Goal: Task Accomplishment & Management: Complete application form

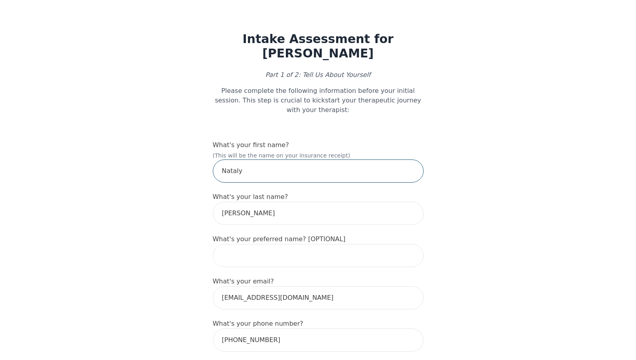
drag, startPoint x: 253, startPoint y: 148, endPoint x: 202, endPoint y: 146, distance: 51.1
click at [213, 160] on input "Nataly" at bounding box center [318, 171] width 211 height 23
type input "l"
type input "Lea"
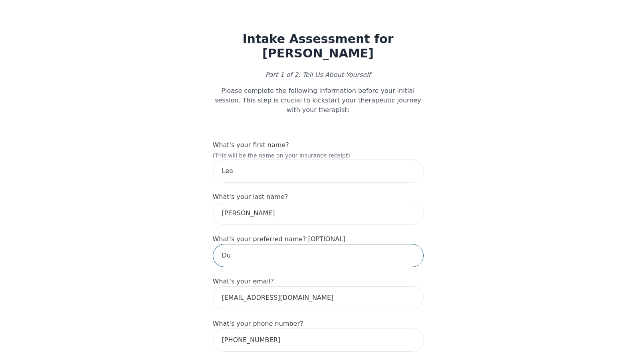
type input "D"
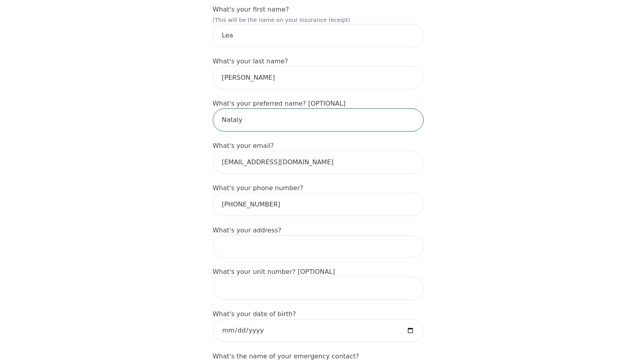
scroll to position [186, 0]
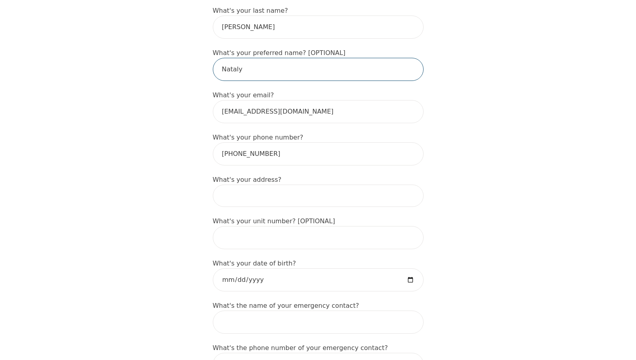
type input "Nataly"
click at [297, 185] on input at bounding box center [318, 196] width 211 height 22
type input "[STREET_ADDRESS][PERSON_NAME]"
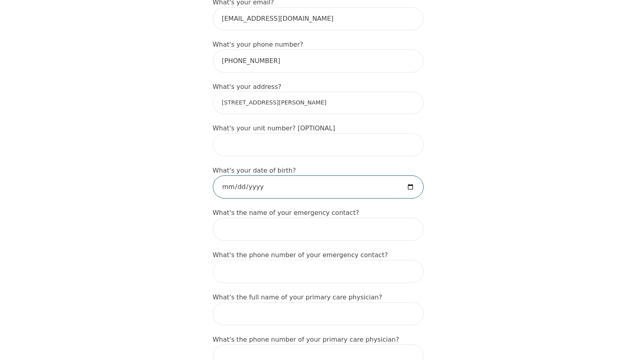
click at [403, 176] on input "date" at bounding box center [318, 187] width 211 height 23
click at [303, 176] on input "date" at bounding box center [318, 187] width 211 height 23
click at [261, 176] on input "date" at bounding box center [318, 187] width 211 height 23
type input "[DATE]"
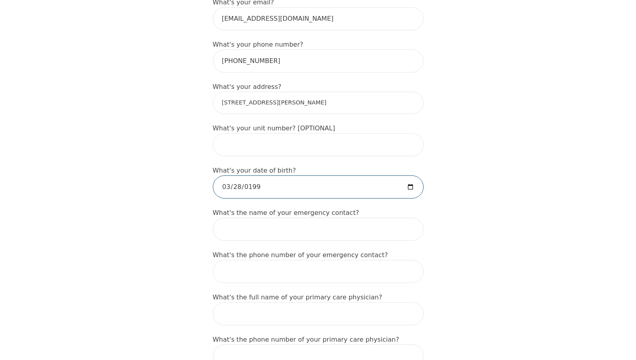
click at [289, 218] on input "text" at bounding box center [318, 229] width 211 height 23
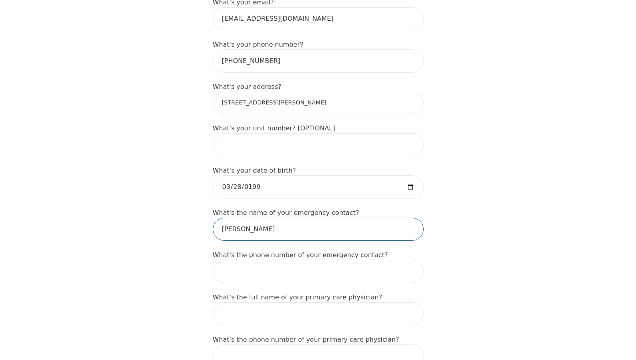
click at [279, 218] on input "[PERSON_NAME]" at bounding box center [318, 229] width 211 height 23
type input "[PERSON_NAME]"
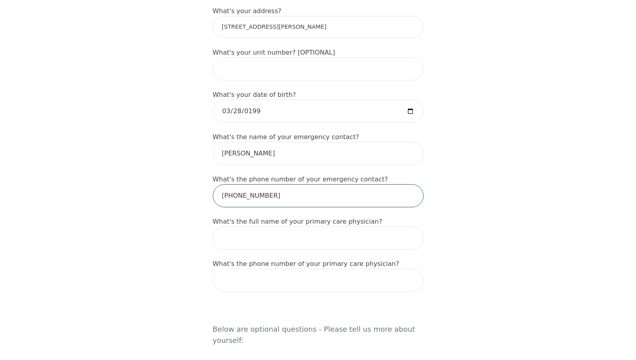
scroll to position [372, 0]
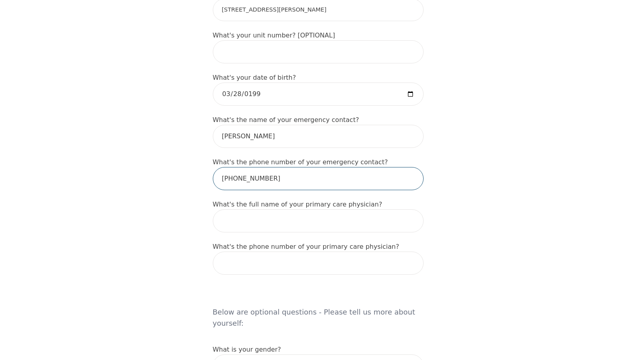
type input "[PHONE_NUMBER]"
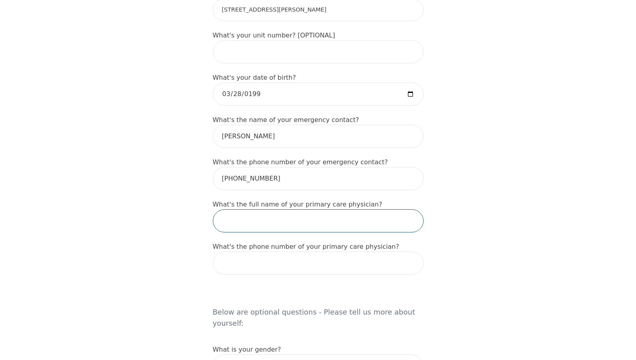
click at [328, 210] on input "text" at bounding box center [318, 221] width 211 height 23
type input "[PERSON_NAME]"
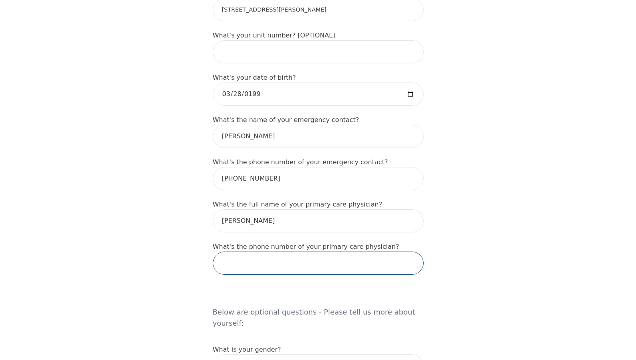
paste input "6135643950"
click at [282, 285] on h5 "Below are optional questions - Please tell us more about yourself:" at bounding box center [318, 310] width 211 height 51
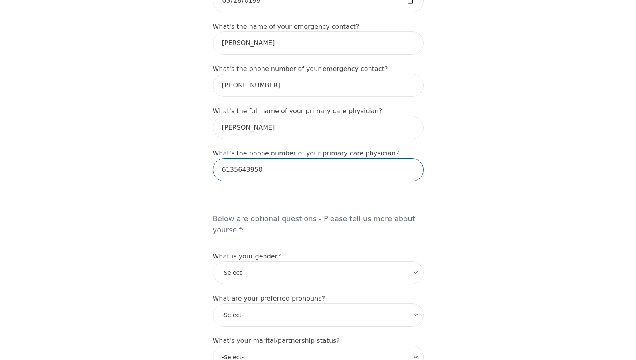
click at [230, 158] on input "6135643950" at bounding box center [318, 169] width 211 height 23
click at [244, 158] on input "613-5643950" at bounding box center [318, 169] width 211 height 23
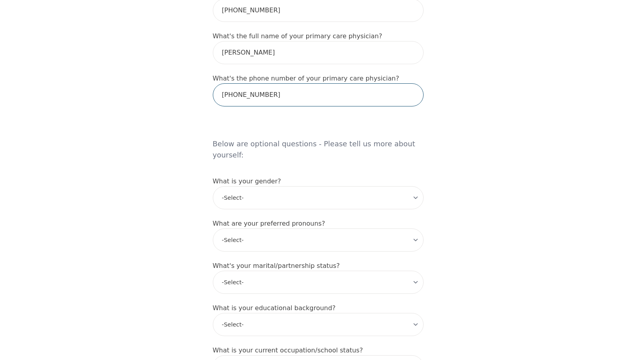
scroll to position [559, 0]
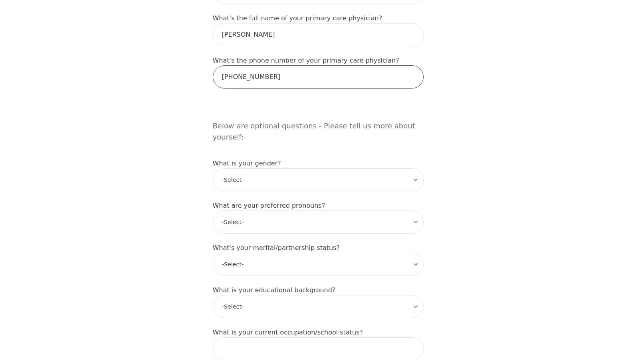
type input "[PHONE_NUMBER]"
click at [401, 168] on select "-Select- [DEMOGRAPHIC_DATA] [DEMOGRAPHIC_DATA] [DEMOGRAPHIC_DATA] [DEMOGRAPHIC_…" at bounding box center [318, 179] width 211 height 23
select select "[DEMOGRAPHIC_DATA]"
click at [213, 168] on select "-Select- [DEMOGRAPHIC_DATA] [DEMOGRAPHIC_DATA] [DEMOGRAPHIC_DATA] [DEMOGRAPHIC_…" at bounding box center [318, 179] width 211 height 23
click at [294, 211] on select "-Select- he/him she/her they/them ze/zir xe/xem ey/em ve/ver tey/ter e/e per/pe…" at bounding box center [318, 222] width 211 height 23
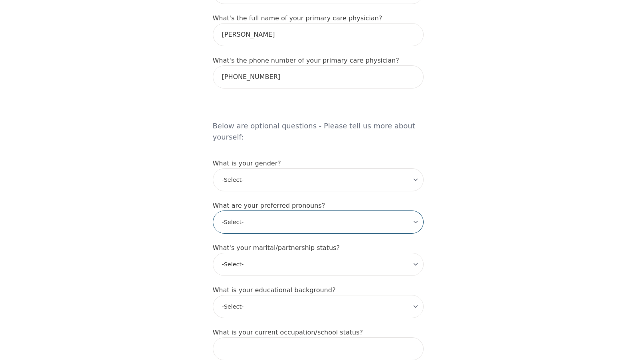
select select "she/her"
click at [213, 211] on select "-Select- he/him she/her they/them ze/zir xe/xem ey/em ve/ver tey/ter e/e per/pe…" at bounding box center [318, 222] width 211 height 23
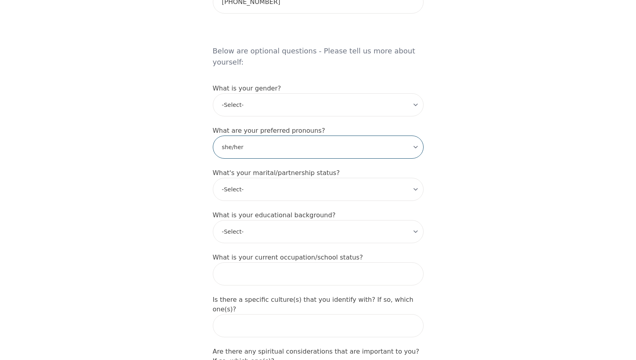
scroll to position [652, 0]
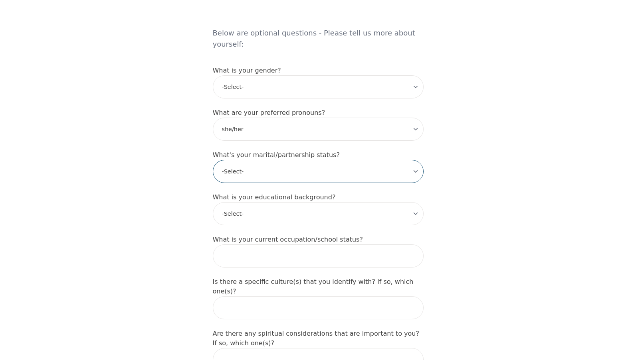
click at [334, 160] on select "-Select- Single Partnered Married Common Law Widowed Separated Divorced" at bounding box center [318, 171] width 211 height 23
select select "Partnered"
click at [213, 160] on select "-Select- Single Partnered Married Common Law Widowed Separated Divorced" at bounding box center [318, 171] width 211 height 23
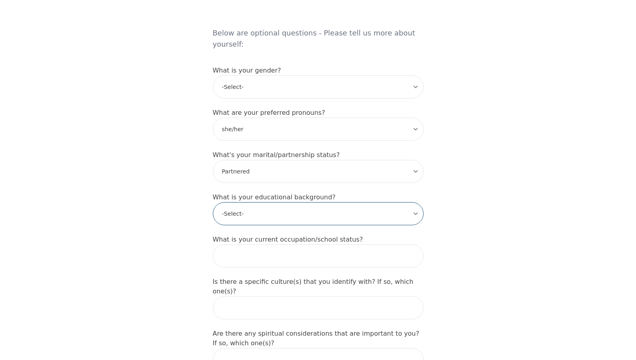
click at [296, 202] on select "-Select- Less than high school High school Associate degree Bachelor degree Mas…" at bounding box center [318, 213] width 211 height 23
select select "Bachelor degree"
click at [213, 202] on select "-Select- Less than high school High school Associate degree Bachelor degree Mas…" at bounding box center [318, 213] width 211 height 23
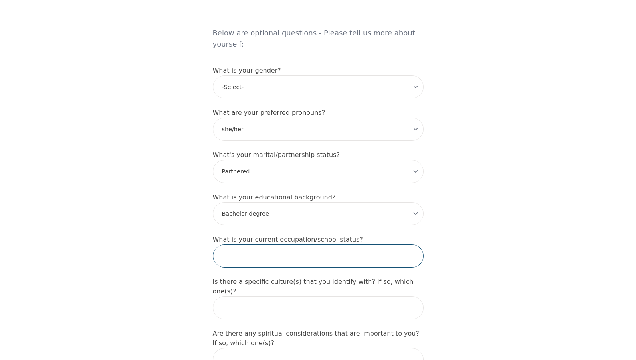
click at [287, 245] on input "text" at bounding box center [318, 256] width 211 height 23
click at [222, 245] on input "Project Coordinator" at bounding box center [318, 256] width 211 height 23
type input "Construction Project Coordinator"
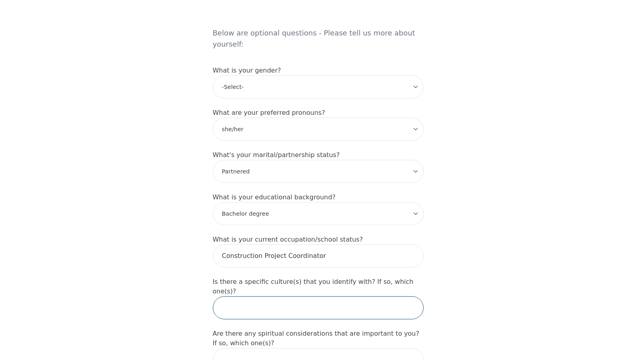
click at [327, 297] on input "text" at bounding box center [318, 308] width 211 height 23
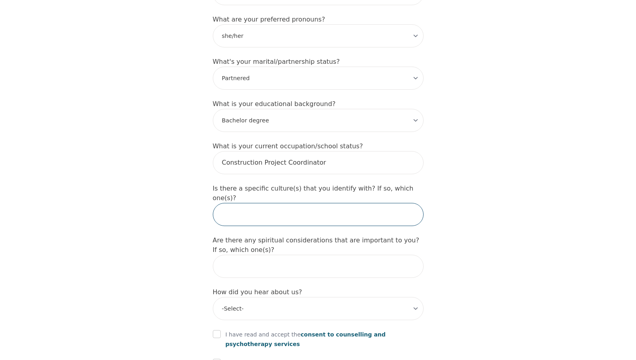
click at [298, 203] on input "text" at bounding box center [318, 214] width 211 height 23
type input "Latinx"
click at [318, 255] on input "text" at bounding box center [318, 266] width 211 height 23
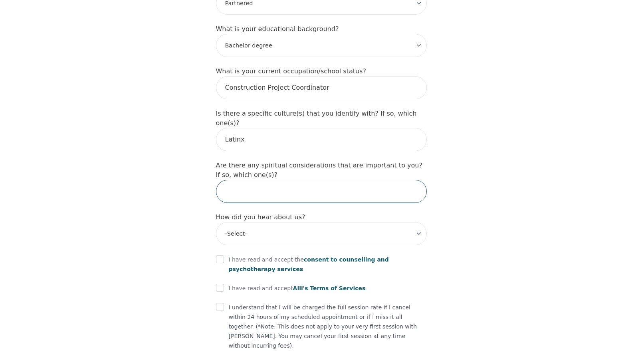
scroll to position [838, 0]
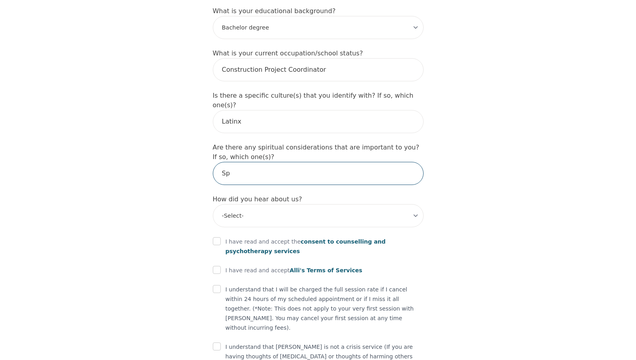
type input "S"
type input "D"
click at [229, 162] on input "Spitirual but areligious" at bounding box center [318, 173] width 211 height 23
click at [289, 162] on input "Spiritual but areligious" at bounding box center [318, 173] width 211 height 23
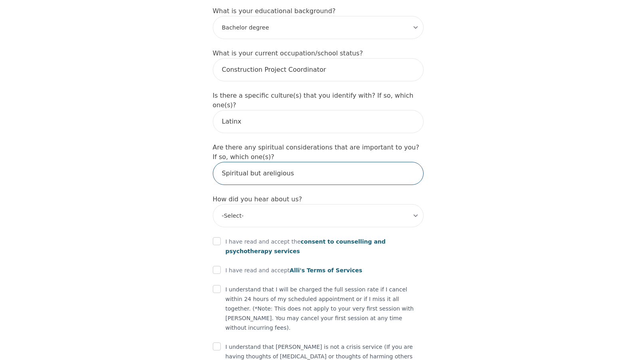
type input "Spiritual but areligious"
click at [281, 204] on select "-Select- Physician/Specialist Friend Facebook Instagram Google Search Google Ad…" at bounding box center [318, 215] width 211 height 23
select select "Google Search"
click at [213, 204] on select "-Select- Physician/Specialist Friend Facebook Instagram Google Search Google Ad…" at bounding box center [318, 215] width 211 height 23
click at [353, 239] on span "consent to counselling and psychotherapy services" at bounding box center [305, 247] width 160 height 16
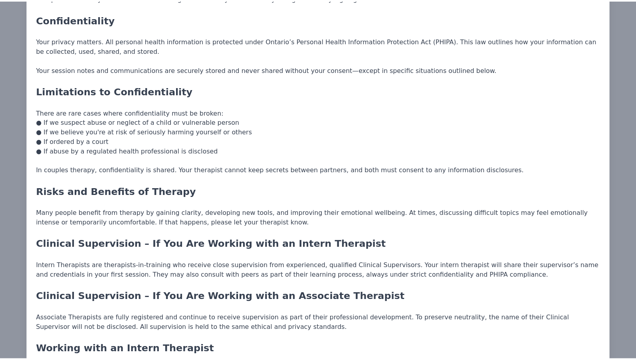
scroll to position [0, 0]
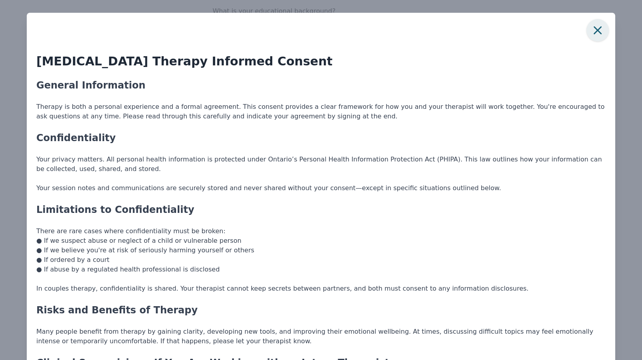
click at [601, 32] on button "button" at bounding box center [597, 30] width 22 height 22
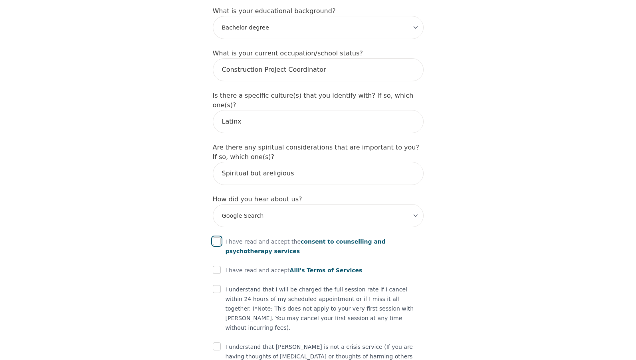
click at [217, 237] on input "checkbox" at bounding box center [217, 241] width 8 height 8
checkbox input "true"
click at [216, 266] on input "checkbox" at bounding box center [217, 270] width 8 height 8
checkbox input "true"
click at [213, 285] on input "checkbox" at bounding box center [217, 289] width 8 height 8
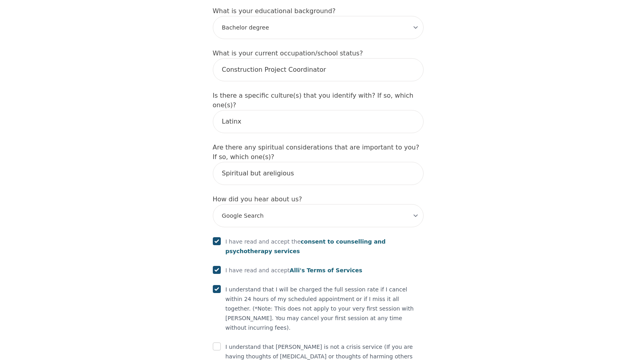
checkbox input "true"
click at [214, 342] on div at bounding box center [217, 347] width 8 height 10
click at [218, 343] on input "checkbox" at bounding box center [217, 347] width 8 height 8
checkbox input "true"
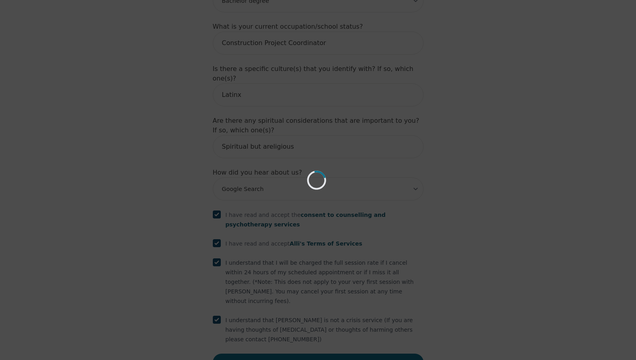
scroll to position [835, 0]
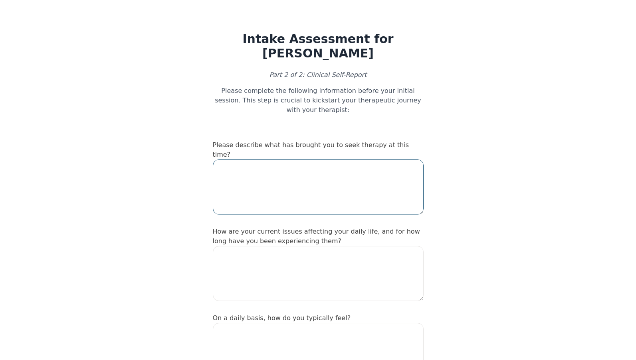
click at [256, 165] on textarea at bounding box center [318, 187] width 211 height 55
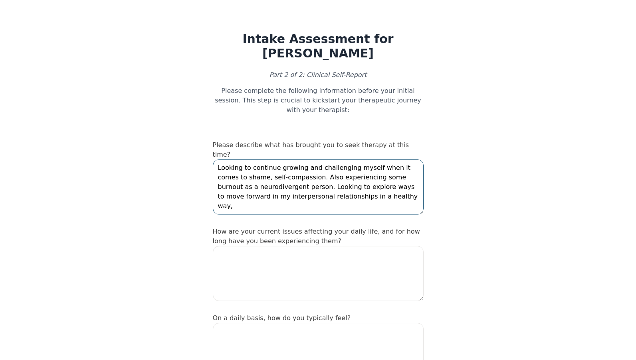
click at [351, 160] on textarea "Looking to continue growing and challenging myself when it comes to shame, self…" at bounding box center [318, 187] width 211 height 55
click at [386, 162] on textarea "Looking to continue growing and challenging myself when it comes to shame, self…" at bounding box center [318, 187] width 211 height 55
click at [414, 162] on textarea "Looking to continue growing and challenging myself when it comes to shame, self…" at bounding box center [318, 187] width 211 height 55
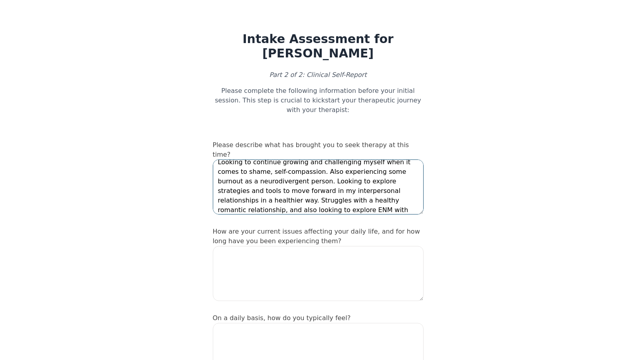
type textarea "Looking to continue growing and challenging myself when it comes to shame, self…"
click at [363, 246] on textarea at bounding box center [318, 273] width 211 height 55
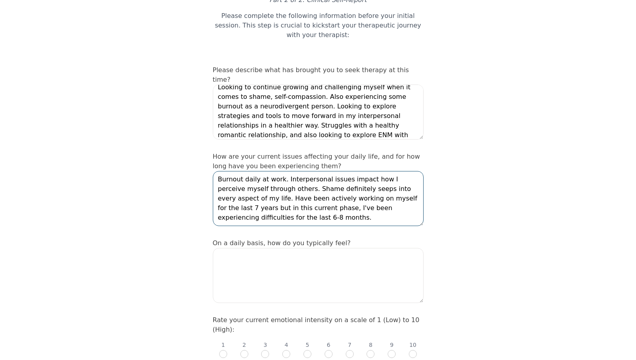
scroll to position [93, 0]
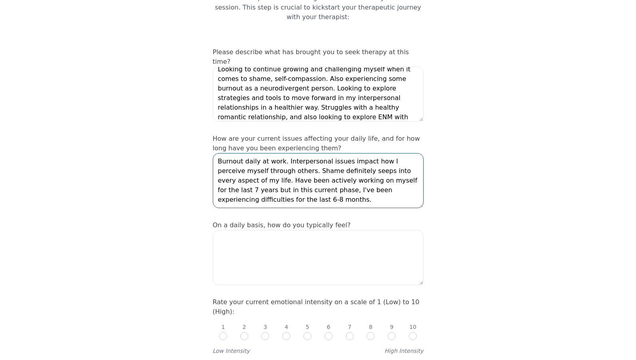
type textarea "Burnout daily at work. Interpersonal issues impact how I perceive myself throug…"
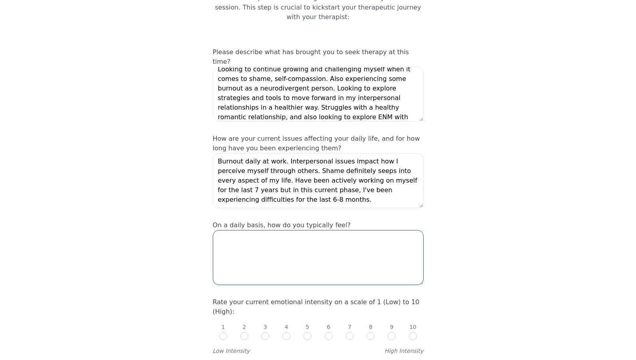
click at [329, 230] on textarea at bounding box center [318, 257] width 211 height 55
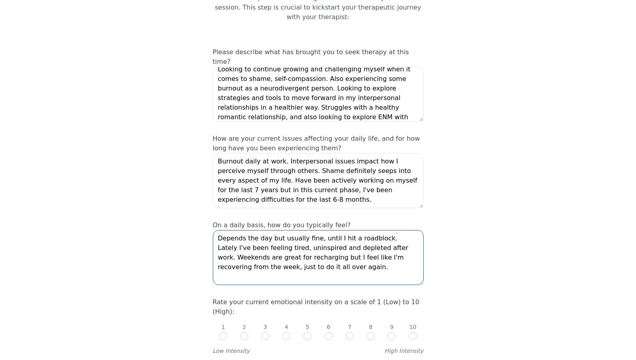
scroll to position [186, 0]
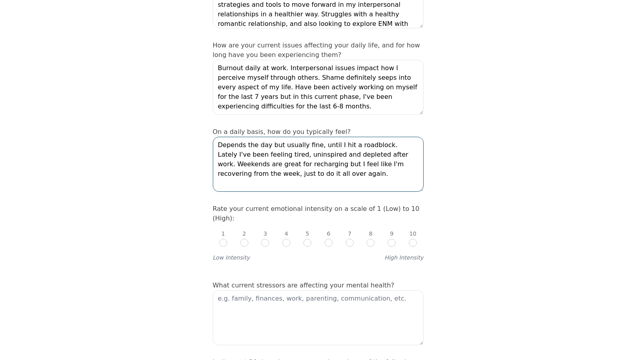
type textarea "Depends the day but usually fine, until I hit a roadblock. Lately I've been fee…"
click at [352, 239] on input "radio" at bounding box center [350, 243] width 8 height 8
radio input "true"
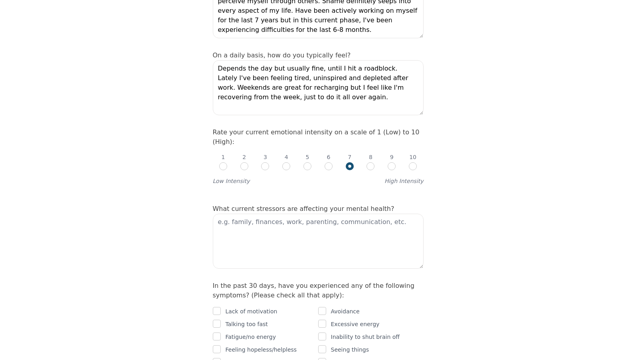
scroll to position [279, 0]
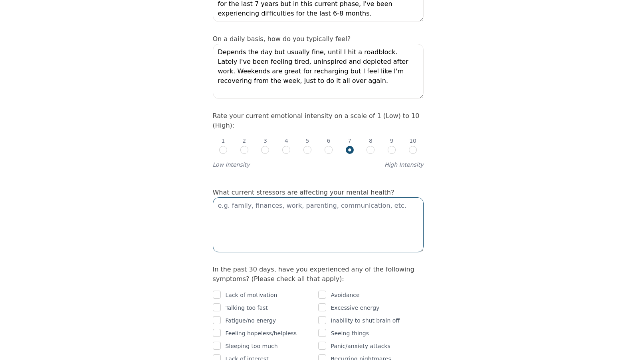
click at [324, 198] on textarea at bounding box center [318, 225] width 211 height 55
type textarea "W"
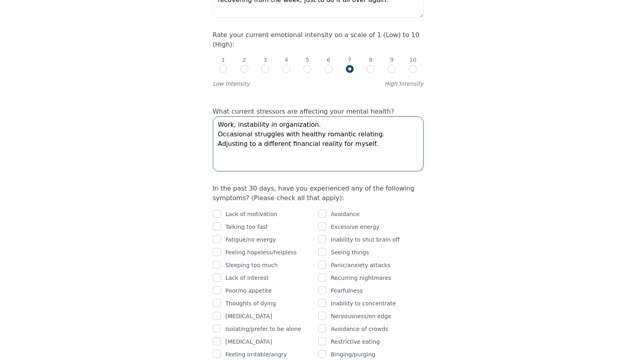
scroll to position [372, 0]
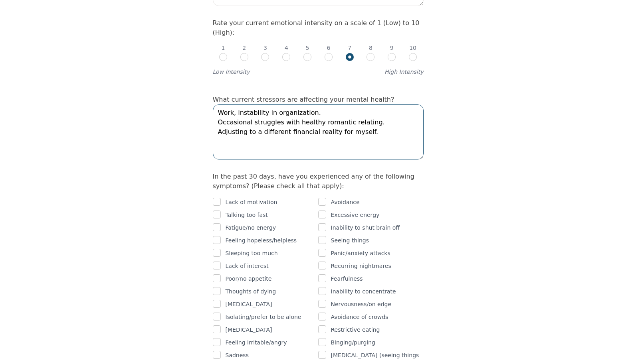
type textarea "Work, instability in organization. Occasional struggles with healthy romantic r…"
click at [215, 198] on input "checkbox" at bounding box center [217, 202] width 8 height 8
checkbox input "true"
click at [321, 198] on input "checkbox" at bounding box center [322, 202] width 8 height 8
checkbox input "true"
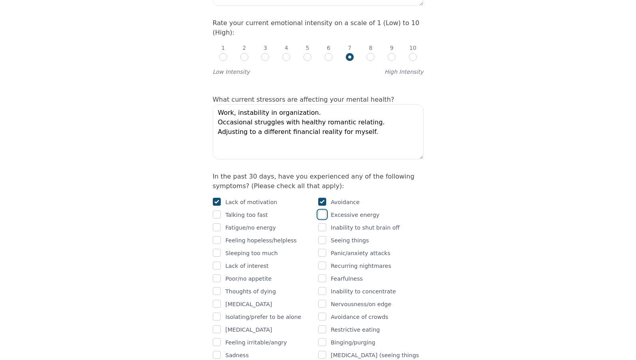
click at [320, 211] on input "checkbox" at bounding box center [322, 215] width 8 height 8
checkbox input "true"
drag, startPoint x: 221, startPoint y: 173, endPoint x: 213, endPoint y: 174, distance: 7.7
click at [220, 210] on div "Talking too fast" at bounding box center [265, 215] width 105 height 10
click at [215, 211] on input "checkbox" at bounding box center [217, 215] width 8 height 8
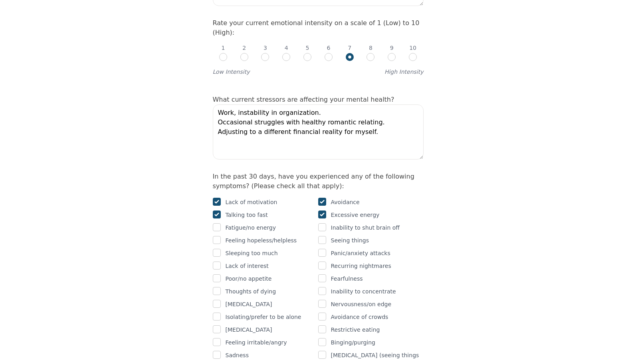
checkbox input "true"
click at [218, 223] on input "checkbox" at bounding box center [217, 227] width 8 height 8
checkbox input "true"
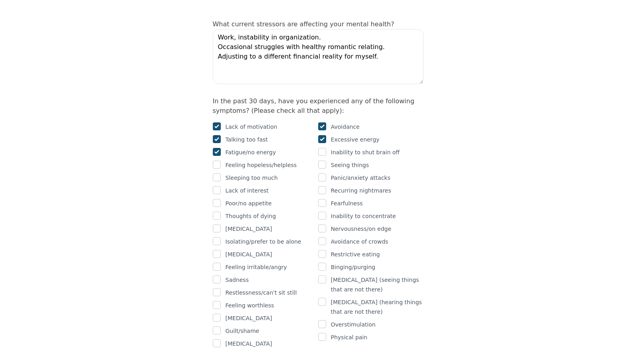
scroll to position [466, 0]
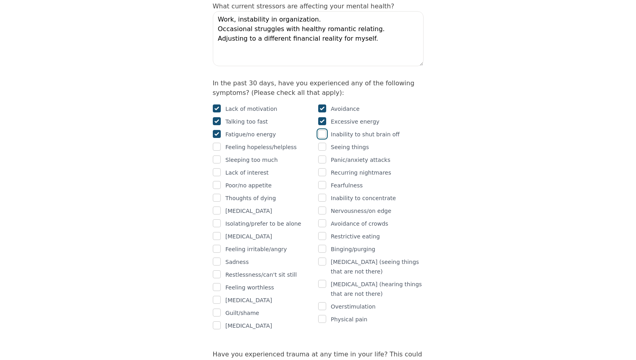
click at [320, 130] on input "checkbox" at bounding box center [322, 134] width 8 height 8
checkbox input "true"
click at [218, 142] on div at bounding box center [217, 147] width 8 height 10
click at [217, 143] on input "checkbox" at bounding box center [217, 147] width 8 height 8
checkbox input "true"
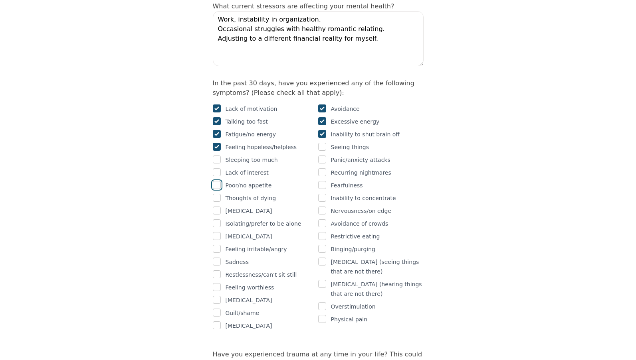
click at [219, 181] on input "checkbox" at bounding box center [217, 185] width 8 height 8
checkbox input "true"
click at [318, 194] on input "checkbox" at bounding box center [322, 198] width 8 height 8
checkbox input "true"
click at [323, 207] on input "checkbox" at bounding box center [322, 211] width 8 height 8
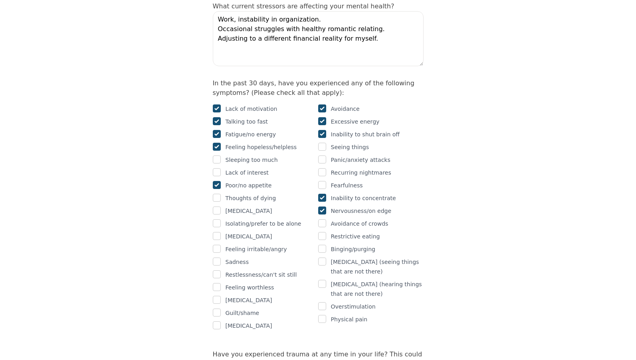
checkbox input "true"
click at [219, 220] on input "checkbox" at bounding box center [217, 224] width 8 height 8
checkbox input "true"
click at [216, 245] on input "checkbox" at bounding box center [217, 249] width 8 height 8
checkbox input "true"
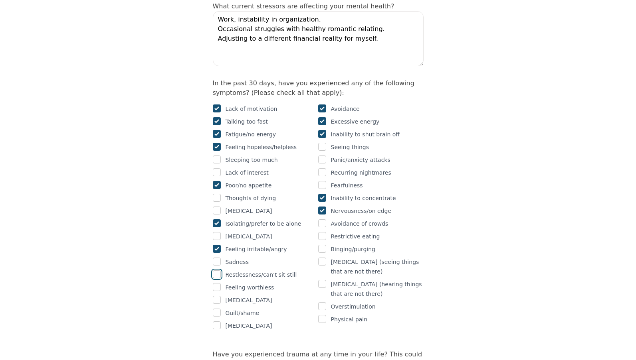
click at [218, 271] on input "checkbox" at bounding box center [217, 275] width 8 height 8
checkbox input "true"
click at [324, 303] on input "checkbox" at bounding box center [322, 307] width 8 height 8
checkbox input "true"
click at [218, 309] on input "checkbox" at bounding box center [217, 313] width 8 height 8
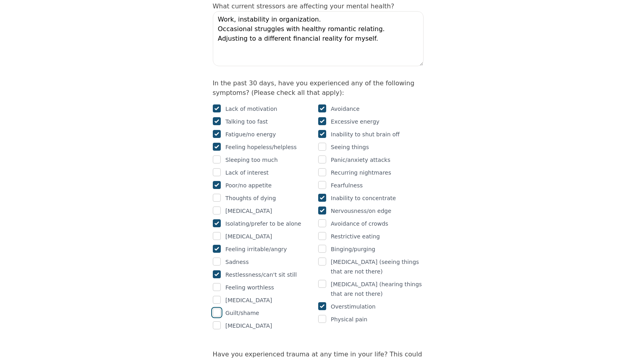
checkbox input "true"
click at [218, 296] on input "checkbox" at bounding box center [217, 300] width 8 height 8
checkbox input "true"
click at [321, 232] on input "checkbox" at bounding box center [322, 236] width 8 height 8
checkbox input "true"
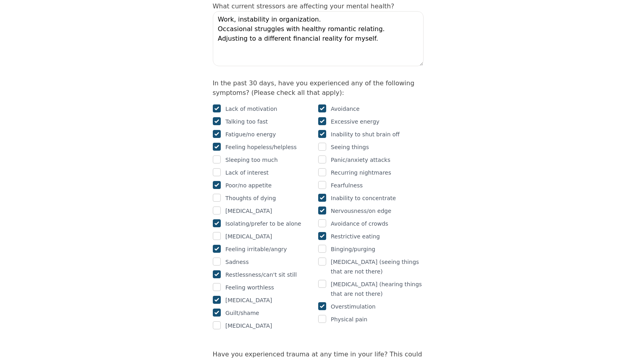
click at [210, 131] on div "Intake Assessment for [PERSON_NAME] Part 2 of 2: Clinical Self-Report Please co…" at bounding box center [318, 310] width 230 height 1489
click at [217, 168] on input "checkbox" at bounding box center [217, 172] width 8 height 8
checkbox input "true"
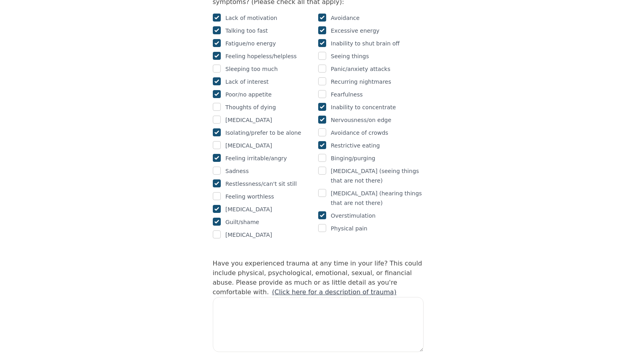
scroll to position [559, 0]
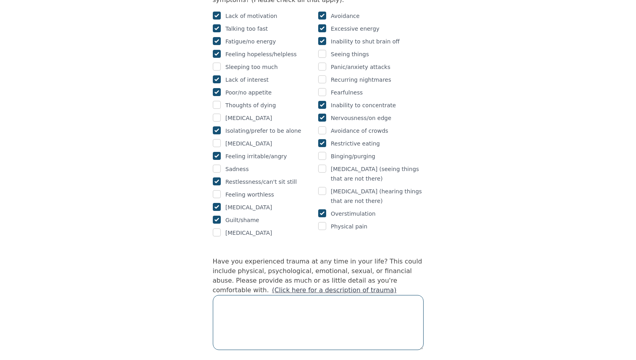
click at [314, 295] on textarea at bounding box center [318, 322] width 211 height 55
click at [276, 295] on textarea "Yes, childhood trauma. Some romantic relationship trauma" at bounding box center [318, 322] width 211 height 55
click at [281, 295] on textarea "Yes, childhood trauma. Some romantic relationship trauma" at bounding box center [318, 322] width 211 height 55
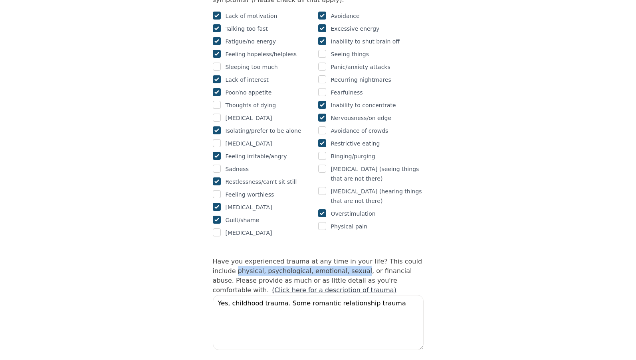
drag, startPoint x: 212, startPoint y: 225, endPoint x: 328, endPoint y: 227, distance: 116.2
click at [328, 227] on div "Intake Assessment for [PERSON_NAME] Part 2 of 2: Clinical Self-Report Please co…" at bounding box center [318, 217] width 230 height 1489
copy label "physical, psychological, emotional, sexual"
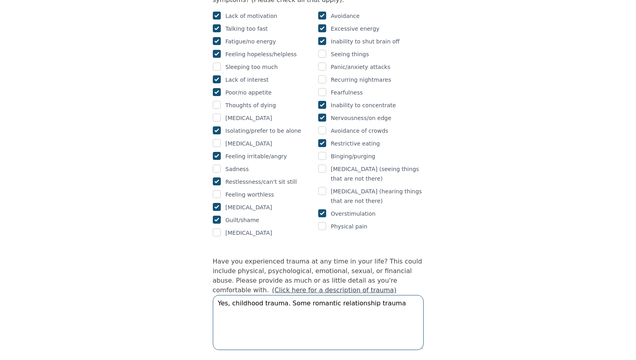
click at [259, 295] on textarea "Yes, childhood trauma. Some romantic relationship trauma" at bounding box center [318, 322] width 211 height 55
paste textarea "physical, psychological, emotional, sexual"
drag, startPoint x: 308, startPoint y: 269, endPoint x: 223, endPoint y: 270, distance: 85.0
click at [223, 295] on textarea "Yes, childhood physical, psychological, emotional, sexual trauma. Some romantic…" at bounding box center [318, 322] width 211 height 55
click at [318, 295] on textarea "Yes, childhood physical, psychological, emotional, sexual trauma. Emotional tra…" at bounding box center [318, 322] width 211 height 55
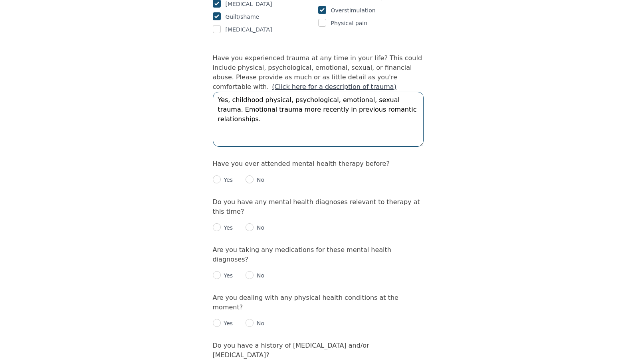
scroll to position [838, 0]
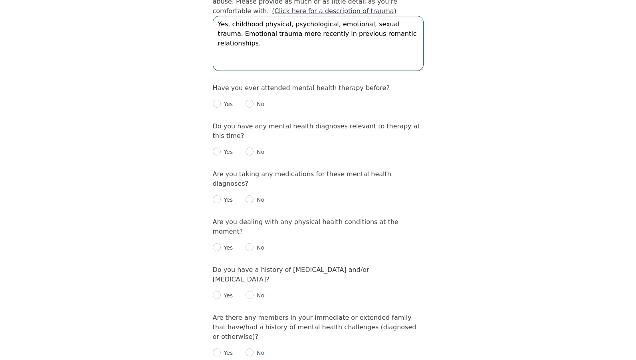
type textarea "Yes, childhood physical, psychological, emotional, sexual trauma. Emotional tra…"
click at [216, 100] on input "radio" at bounding box center [217, 104] width 8 height 8
radio input "true"
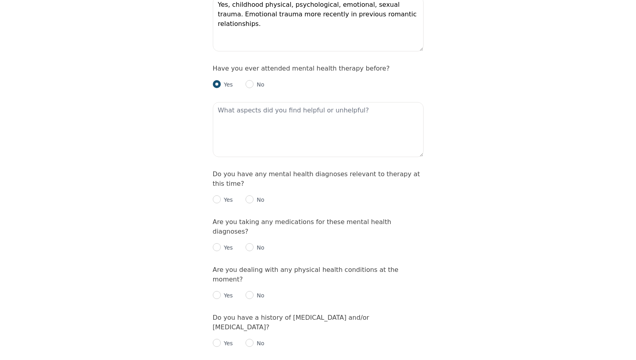
scroll to position [931, 0]
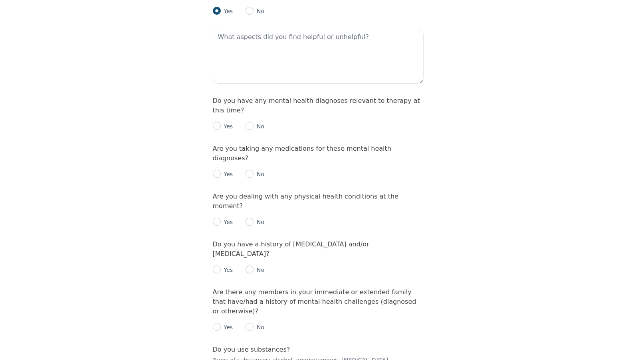
click at [221, 123] on p "Yes" at bounding box center [227, 127] width 12 height 8
click at [218, 122] on input "radio" at bounding box center [217, 126] width 8 height 8
radio input "true"
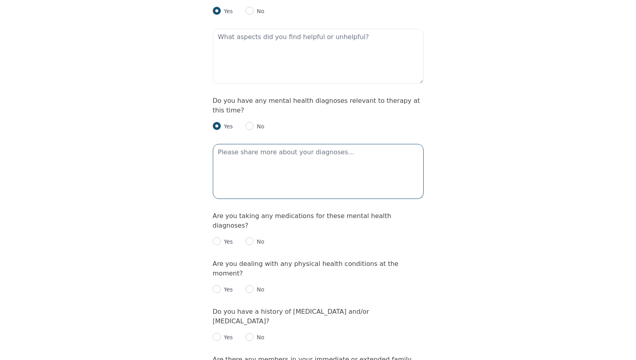
click at [248, 144] on textarea at bounding box center [318, 171] width 211 height 55
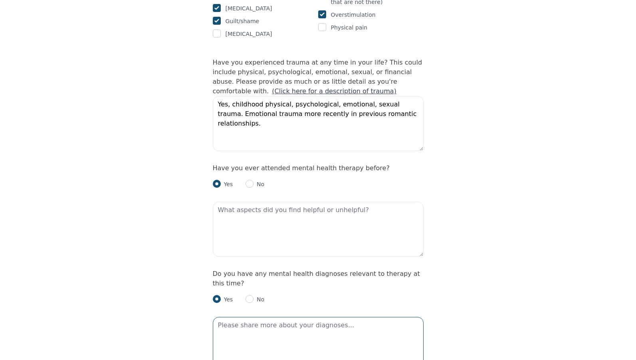
scroll to position [745, 0]
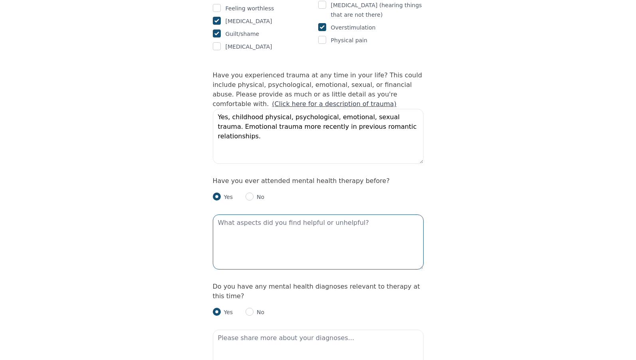
click at [259, 215] on textarea at bounding box center [318, 242] width 211 height 55
type textarea "E"
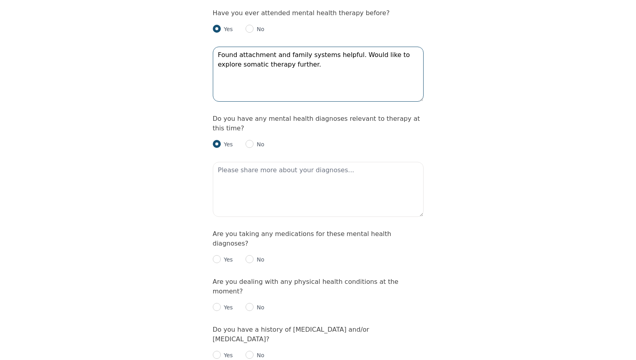
scroll to position [931, 0]
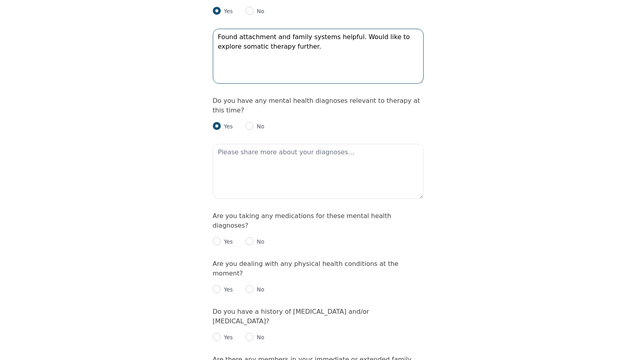
type textarea "Found attachment and family systems helpful. Would like to explore somatic ther…"
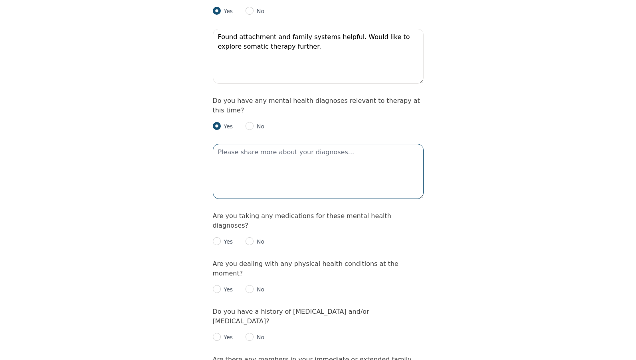
click at [257, 144] on textarea at bounding box center [318, 171] width 211 height 55
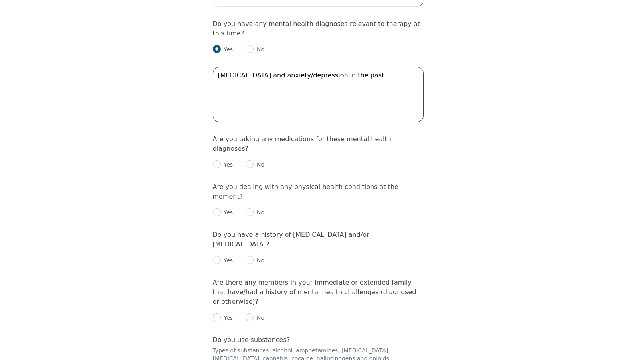
scroll to position [1025, 0]
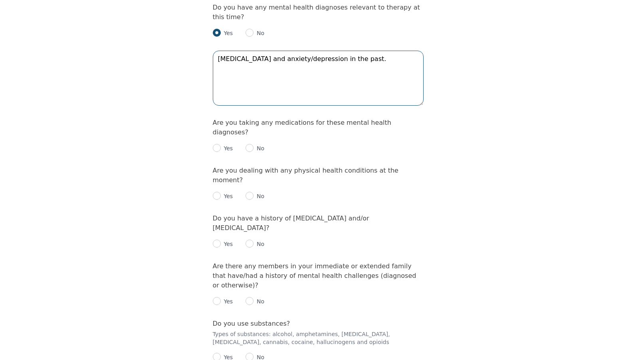
type textarea "[MEDICAL_DATA] and anxiety/depression in the past."
click at [225, 144] on p "Yes" at bounding box center [227, 148] width 12 height 8
click at [215, 144] on input "radio" at bounding box center [217, 148] width 8 height 8
radio input "true"
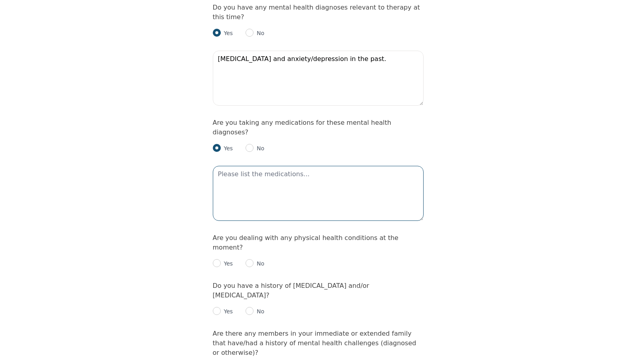
click at [248, 166] on textarea at bounding box center [318, 193] width 211 height 55
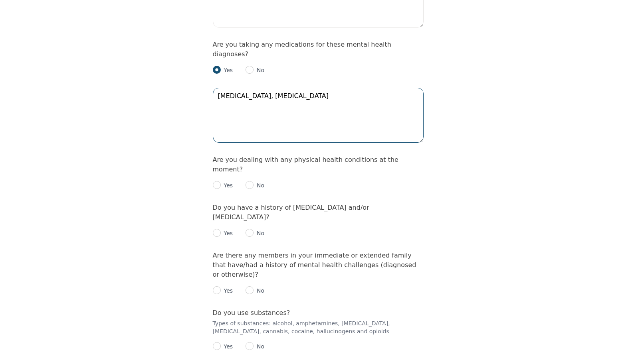
scroll to position [1117, 0]
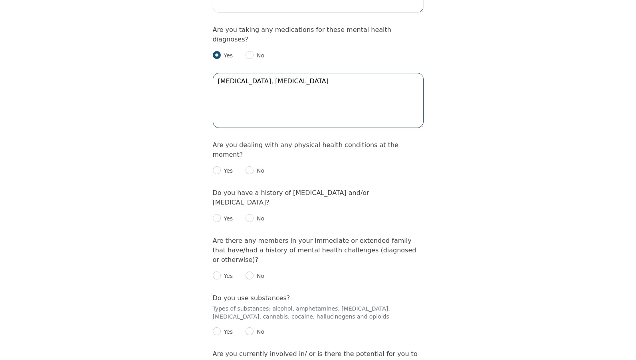
type textarea "[MEDICAL_DATA], [MEDICAL_DATA]"
click at [250, 166] on input "radio" at bounding box center [249, 170] width 8 height 8
radio input "true"
click at [253, 215] on p "No" at bounding box center [258, 219] width 11 height 8
click at [243, 208] on div "Yes No" at bounding box center [318, 216] width 211 height 16
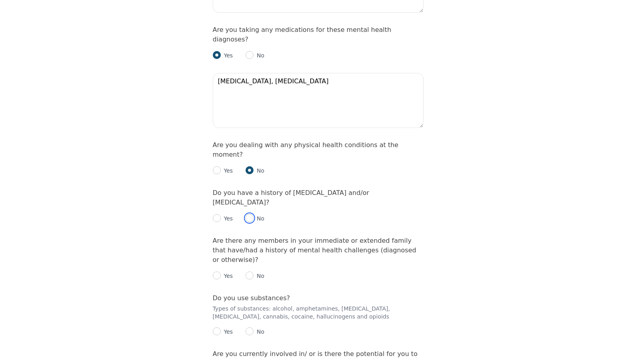
click at [246, 214] on input "radio" at bounding box center [249, 218] width 8 height 8
radio input "true"
click at [220, 272] on input "radio" at bounding box center [217, 276] width 8 height 8
radio input "true"
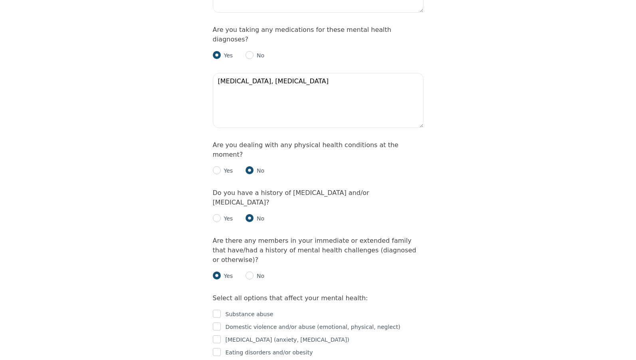
scroll to position [1210, 0]
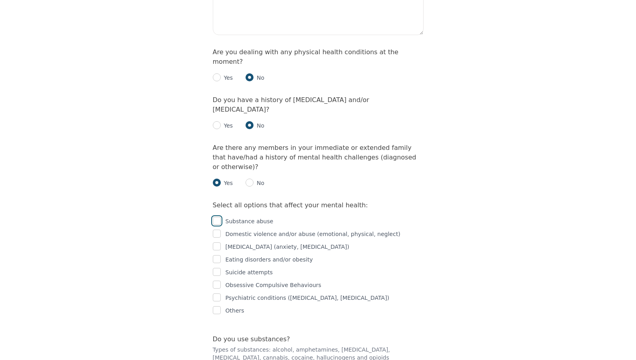
click at [214, 217] on input "checkbox" at bounding box center [217, 221] width 8 height 8
checkbox input "true"
click at [219, 230] on input "checkbox" at bounding box center [217, 234] width 8 height 8
checkbox input "true"
click at [214, 243] on input "checkbox" at bounding box center [217, 247] width 8 height 8
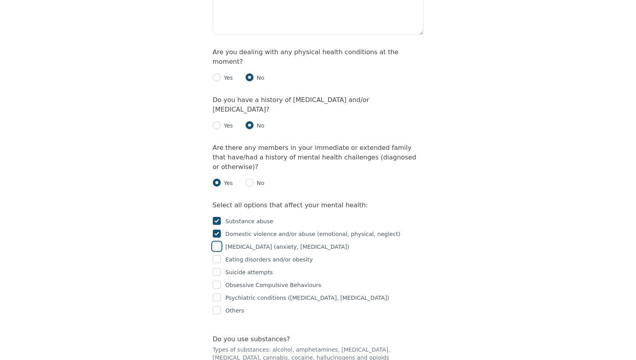
checkbox input "true"
click at [213, 255] on input "checkbox" at bounding box center [217, 259] width 8 height 8
checkbox input "true"
click at [219, 268] on input "checkbox" at bounding box center [217, 272] width 8 height 8
checkbox input "true"
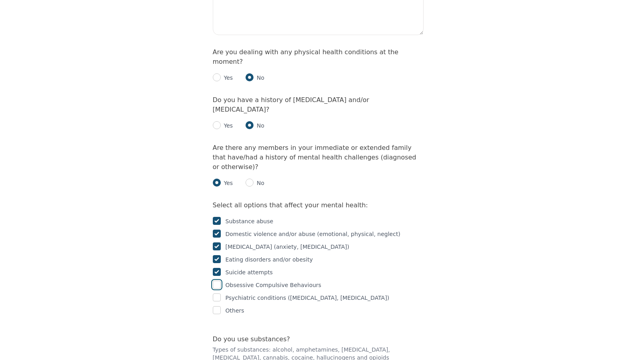
click at [215, 281] on input "checkbox" at bounding box center [217, 285] width 8 height 8
checkbox input "true"
click at [217, 294] on input "checkbox" at bounding box center [217, 298] width 8 height 8
checkbox input "true"
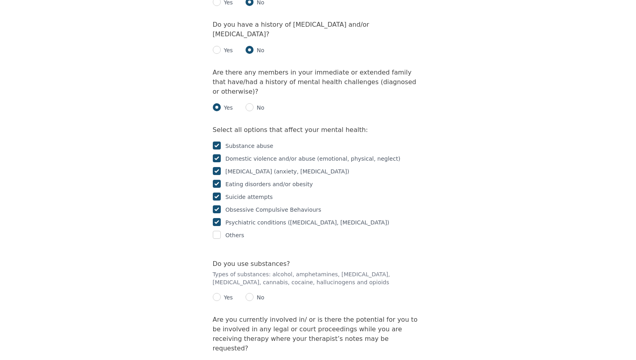
scroll to position [1304, 0]
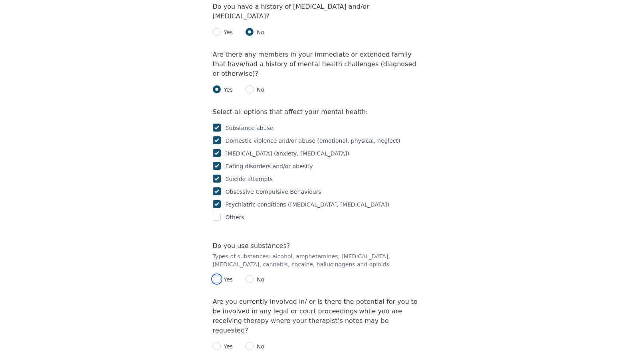
click at [214, 275] on input "radio" at bounding box center [217, 279] width 8 height 8
radio input "true"
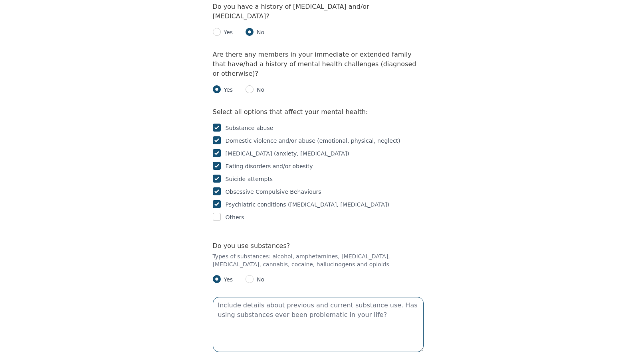
click at [269, 297] on textarea at bounding box center [318, 324] width 211 height 55
click at [382, 297] on textarea "Previously: heavy use of alcohol, cannabis and cocaine Currently" at bounding box center [318, 324] width 211 height 55
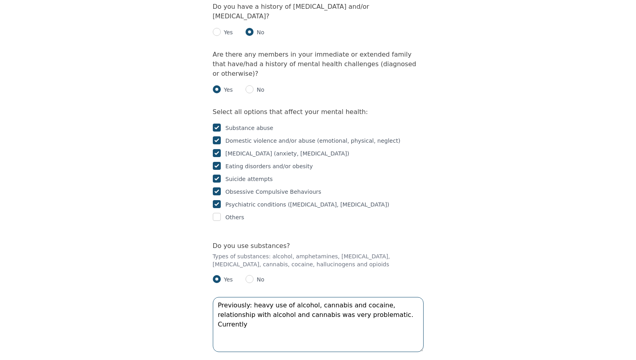
click at [369, 297] on textarea "Previously: heavy use of alcohol, cannabis and cocaine, relationship with alcoh…" at bounding box center [318, 324] width 211 height 55
click at [283, 297] on textarea "Previously: heavy use of alcohol, cannabis and cocaine, relationship with alcoh…" at bounding box center [318, 324] width 211 height 55
click at [378, 297] on textarea "Previously: heavy use of alcohol, cannabis and cocaine, relationship with alcoh…" at bounding box center [318, 324] width 211 height 55
click at [412, 297] on textarea "Previously: heavy use of alcohol, cannabis and cocaine, relationship with alcoh…" at bounding box center [318, 324] width 211 height 55
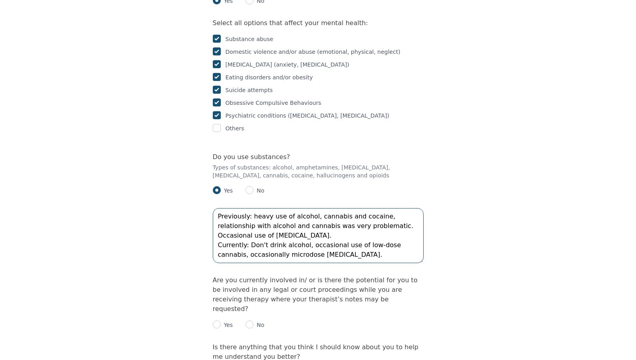
scroll to position [1397, 0]
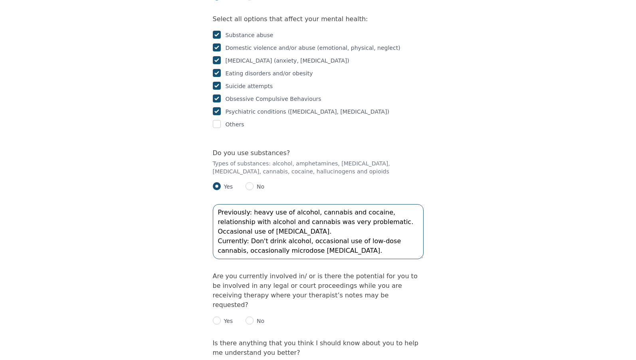
type textarea "Previously: heavy use of alcohol, cannabis and cocaine, relationship with alcoh…"
click at [256, 317] on p "No" at bounding box center [258, 321] width 11 height 8
click at [251, 317] on input "radio" at bounding box center [249, 321] width 8 height 8
radio input "true"
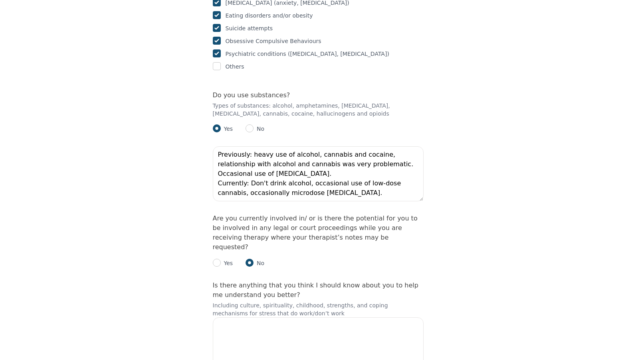
scroll to position [1482, 0]
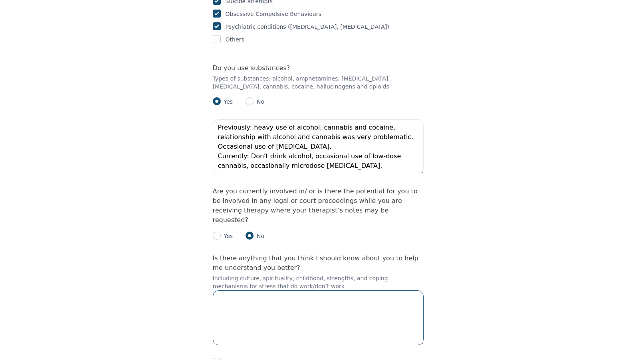
click at [335, 291] on textarea at bounding box center [318, 318] width 211 height 55
click at [333, 291] on textarea "I was raised in a Latinx household with strong religious upbringing" at bounding box center [318, 318] width 211 height 55
click at [328, 291] on textarea "I was raised in a Latinx household with strong religious upbringing" at bounding box center [318, 318] width 211 height 55
click at [289, 291] on textarea "I was raised in a Latinx household with extremely intense religious upbringing" at bounding box center [318, 318] width 211 height 55
click at [295, 291] on textarea "I was raised in a Latinx household with extremely intense religious upbringing" at bounding box center [318, 318] width 211 height 55
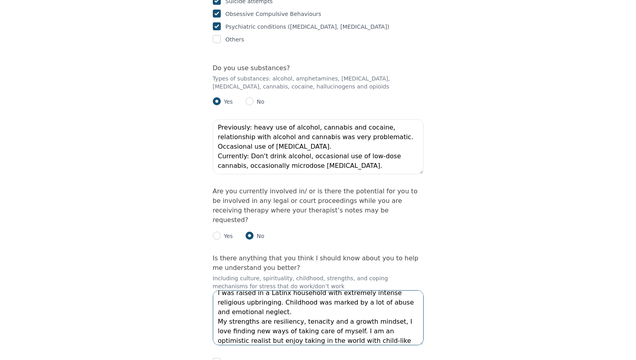
scroll to position [15, 0]
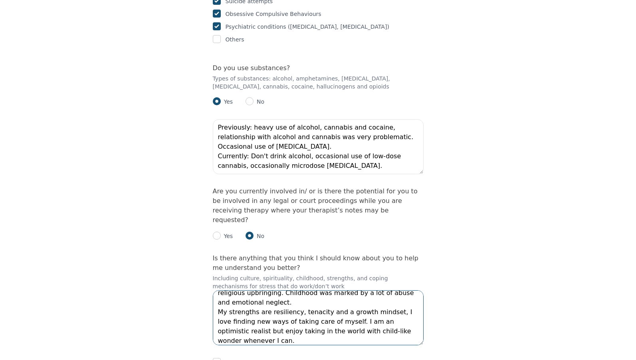
click at [302, 291] on textarea "I was raised in a Latinx household with extremely intense religious upbringing.…" at bounding box center [318, 318] width 211 height 55
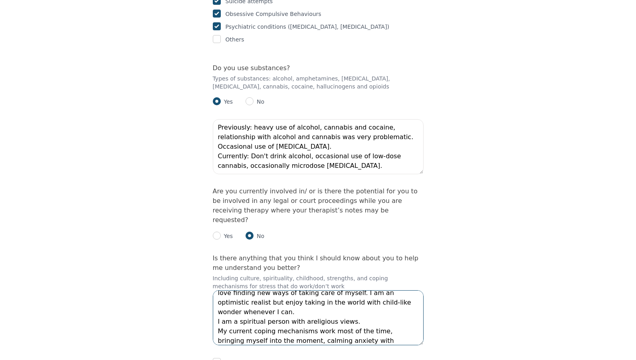
scroll to position [53, 0]
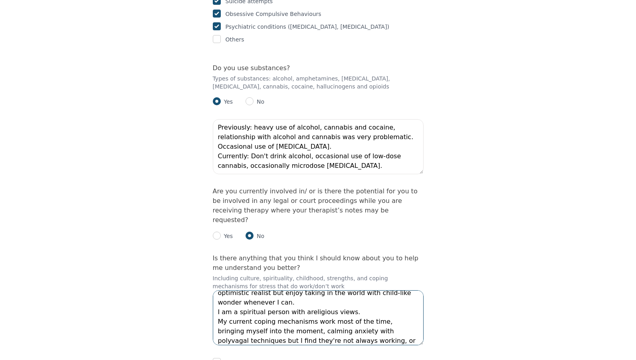
type textarea "I was raised in a Latinx household with extremely intense religious upbringing.…"
